Goal: Information Seeking & Learning: Check status

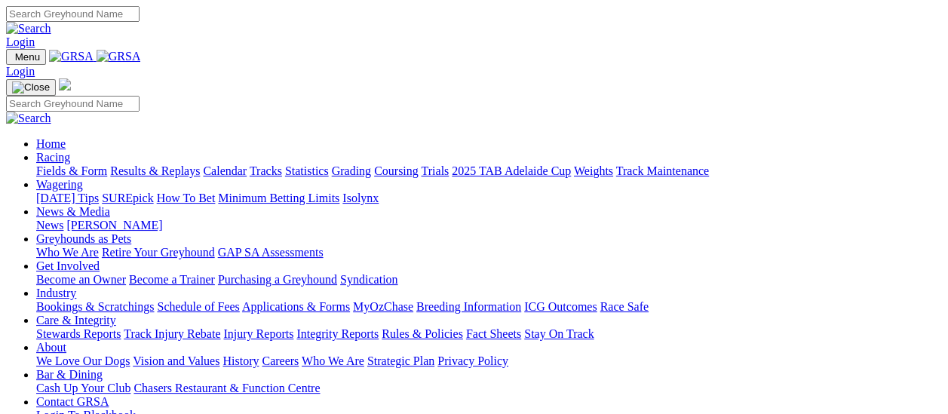
click at [161, 164] on link "Results & Replays" at bounding box center [155, 170] width 90 height 13
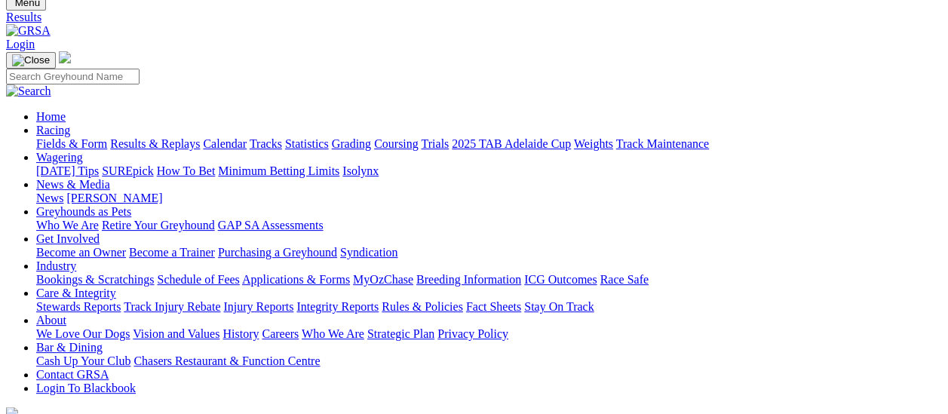
scroll to position [151, 0]
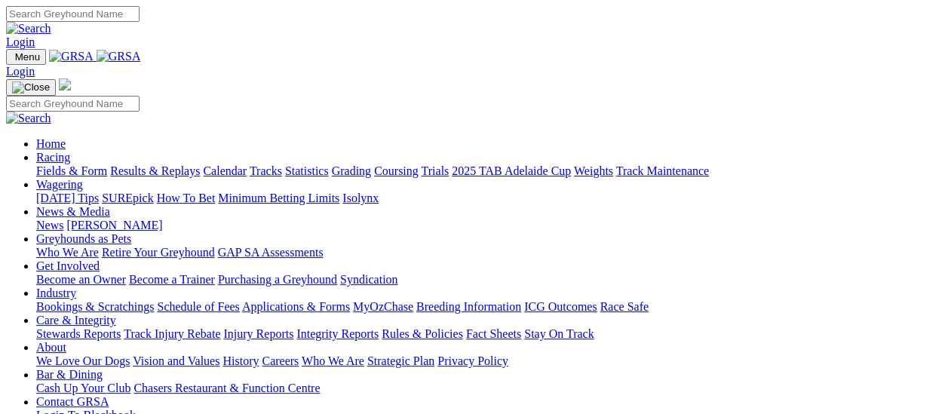
click at [167, 164] on link "Results & Replays" at bounding box center [155, 170] width 90 height 13
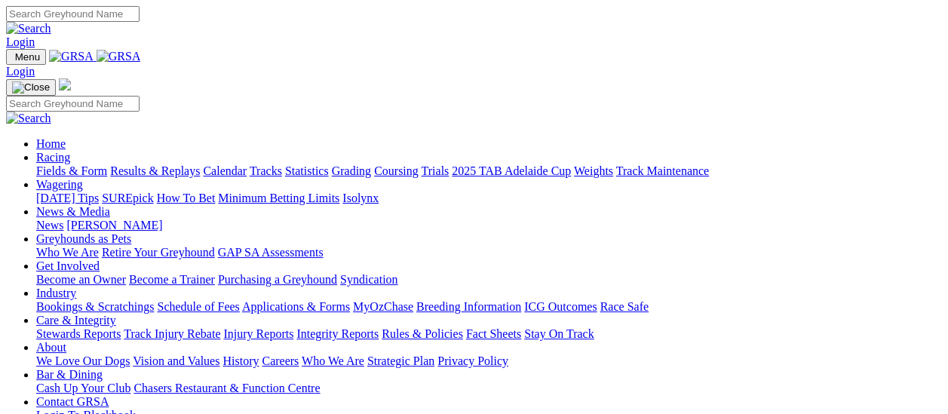
click at [83, 164] on link "Fields & Form" at bounding box center [71, 170] width 71 height 13
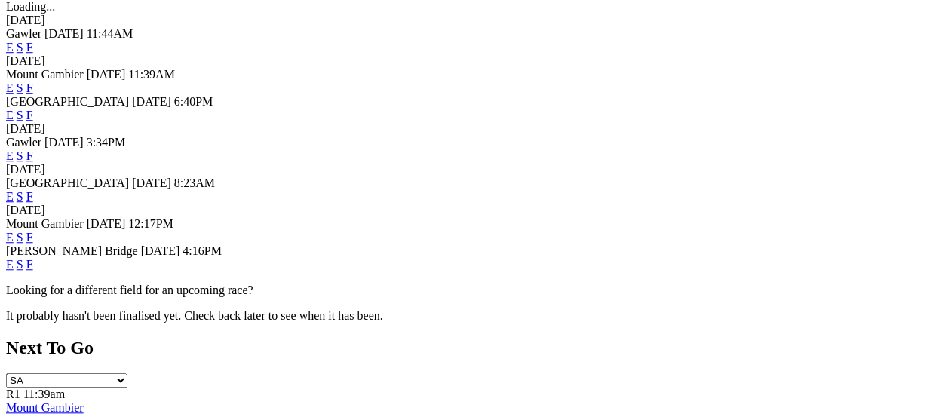
scroll to position [528, 0]
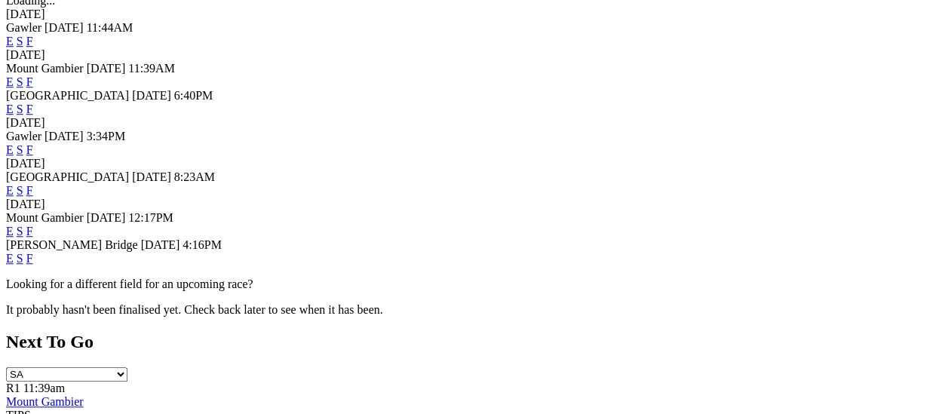
click at [33, 252] on link "F" at bounding box center [29, 258] width 7 height 13
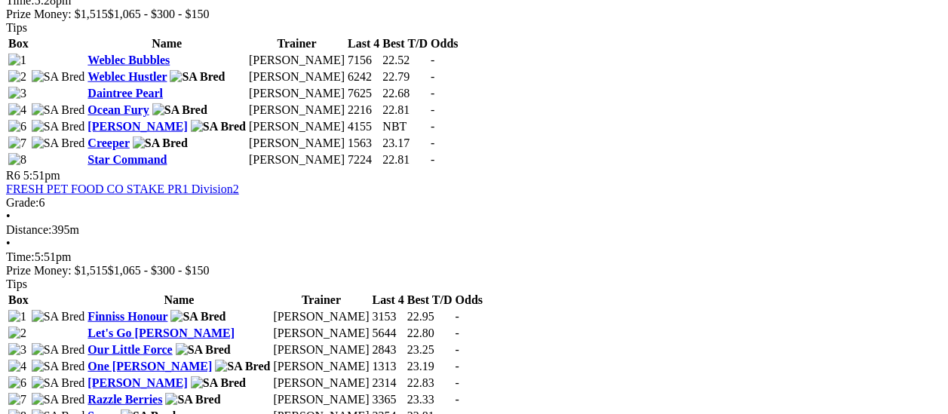
scroll to position [1885, 0]
